Goal: Task Accomplishment & Management: Manage account settings

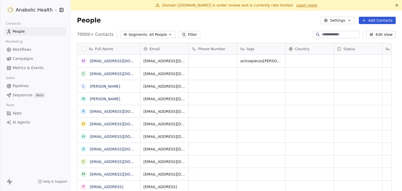
scroll to position [164, 324]
click at [31, 12] on html "Anabolic Health Contacts People Marketing Workflows Campaigns Metrics & Events …" at bounding box center [201, 95] width 402 height 191
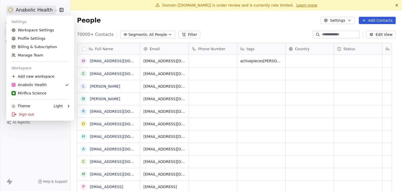
click at [248, 33] on html "Anabolic Health Contacts People Marketing Workflows Campaigns Metrics & Events …" at bounding box center [201, 95] width 402 height 191
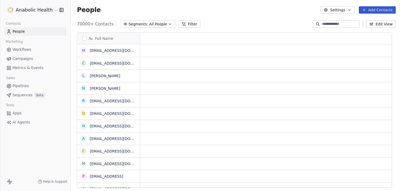
scroll to position [0, 0]
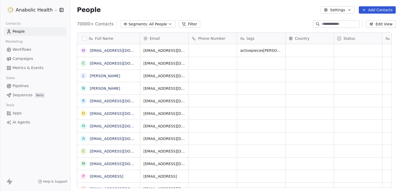
click at [373, 23] on button "Edit View" at bounding box center [382, 23] width 30 height 7
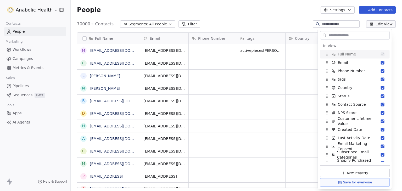
click at [337, 36] on input "text" at bounding box center [359, 36] width 62 height 8
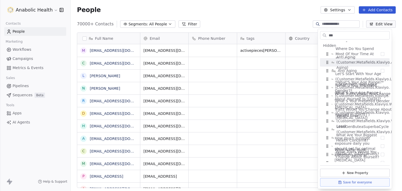
scroll to position [26, 0]
type input "***"
click at [218, 17] on div "People Settings Add Contacts" at bounding box center [237, 10] width 332 height 20
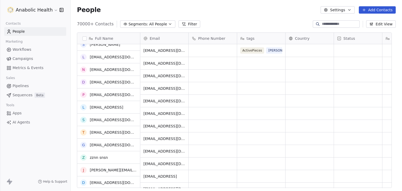
scroll to position [0, 0]
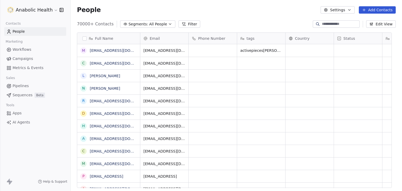
click at [379, 25] on button "Edit View" at bounding box center [382, 23] width 30 height 7
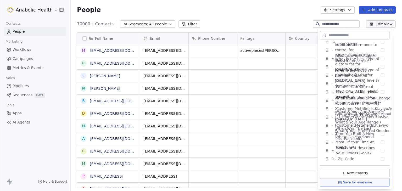
scroll to position [885, 0]
click at [250, 24] on div "70000+ Contacts Segments: All People Filter Edit View" at bounding box center [237, 24] width 332 height 8
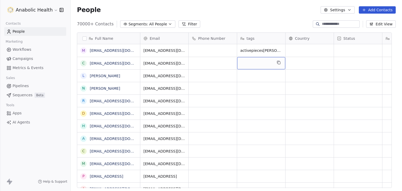
click at [257, 61] on div "grid" at bounding box center [261, 63] width 48 height 12
click at [263, 13] on html "Anabolic Health Contacts People Marketing Workflows Campaigns Metrics & Events …" at bounding box center [201, 95] width 402 height 191
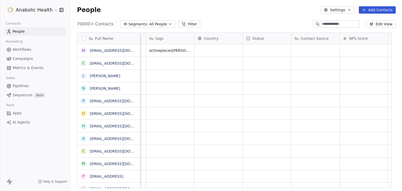
scroll to position [0, 96]
click at [161, 41] on div "tags" at bounding box center [165, 38] width 41 height 5
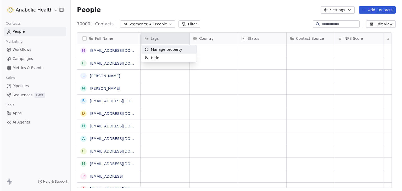
click at [161, 41] on html "Anabolic Health Contacts People Marketing Workflows Campaigns Metrics & Events …" at bounding box center [201, 95] width 402 height 191
click at [211, 22] on html "Anabolic Health Contacts People Marketing Workflows Campaigns Metrics & Events …" at bounding box center [201, 95] width 402 height 191
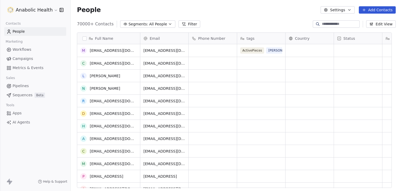
scroll to position [22, 0]
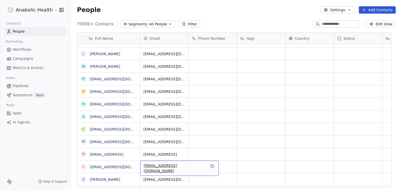
click at [241, 24] on div "70000+ Contacts Segments: All People Filter Edit View" at bounding box center [237, 24] width 332 height 8
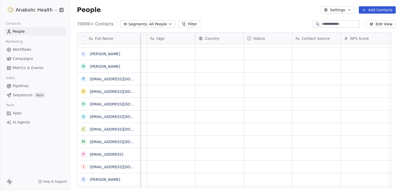
scroll to position [0, 92]
click at [21, 13] on html "Anabolic Health Contacts People Marketing Workflows Campaigns Metrics & Events …" at bounding box center [201, 95] width 402 height 191
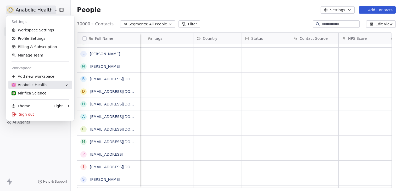
click at [29, 84] on div "Anabolic Health" at bounding box center [29, 84] width 35 height 5
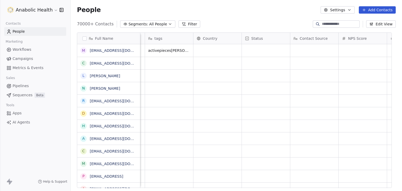
click at [323, 13] on button "Settings" at bounding box center [338, 9] width 34 height 7
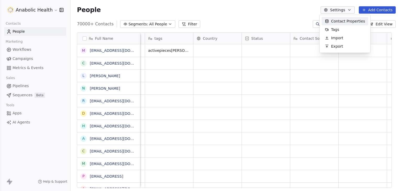
click at [341, 24] on div "Contact Properties" at bounding box center [345, 21] width 47 height 8
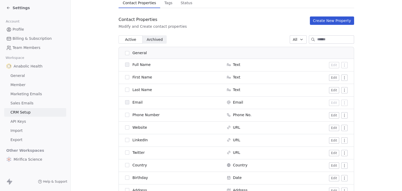
scroll to position [79, 0]
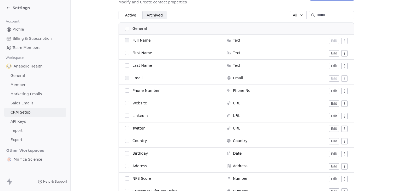
click at [328, 15] on input at bounding box center [336, 15] width 37 height 8
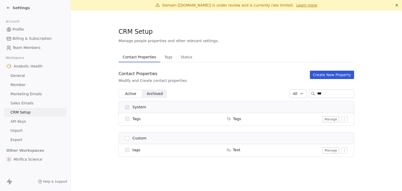
scroll to position [0, 0]
type input "****"
click at [162, 55] on span "Tags" at bounding box center [168, 56] width 12 height 7
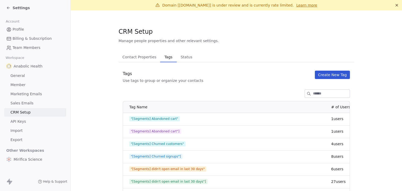
click at [21, 7] on span "Settings" at bounding box center [21, 7] width 17 height 5
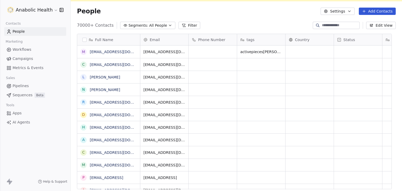
scroll to position [10, 0]
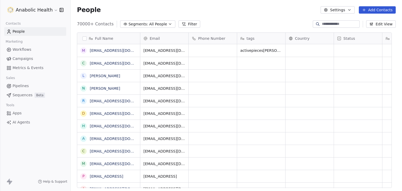
click at [19, 7] on html "Anabolic Health Contacts People Marketing Workflows Campaigns Metrics & Events …" at bounding box center [201, 95] width 402 height 191
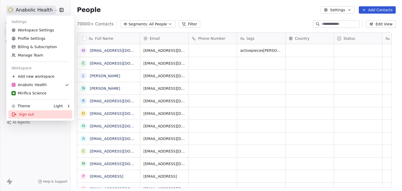
click at [25, 115] on div "Sign out" at bounding box center [40, 114] width 64 height 8
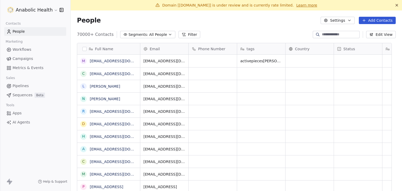
scroll to position [4, 4]
click at [28, 6] on html "Anabolic Health Contacts People Marketing Workflows Campaigns Metrics & Events …" at bounding box center [201, 95] width 402 height 191
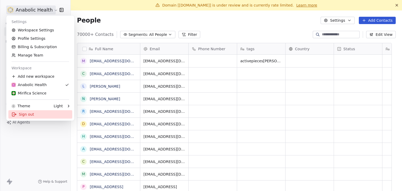
click at [31, 112] on div "Sign out" at bounding box center [40, 114] width 64 height 8
